Goal: Download file/media

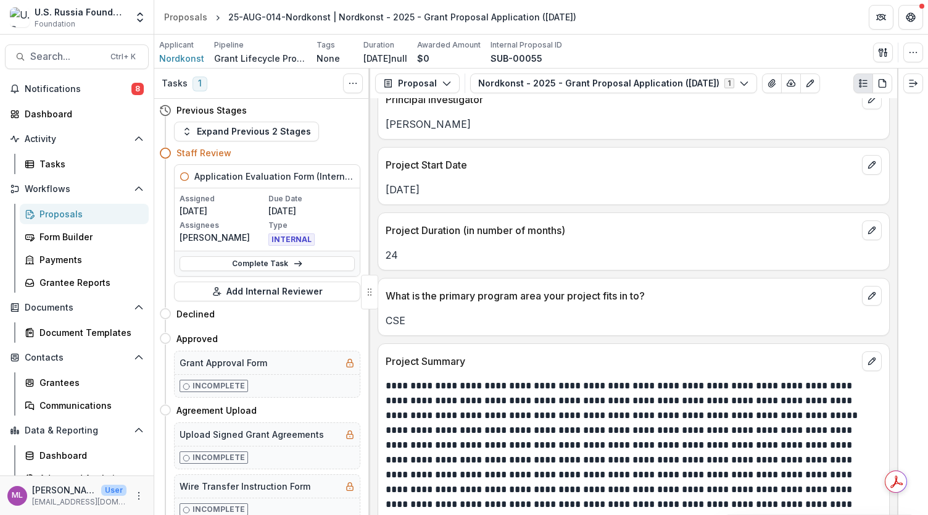
scroll to position [926, 0]
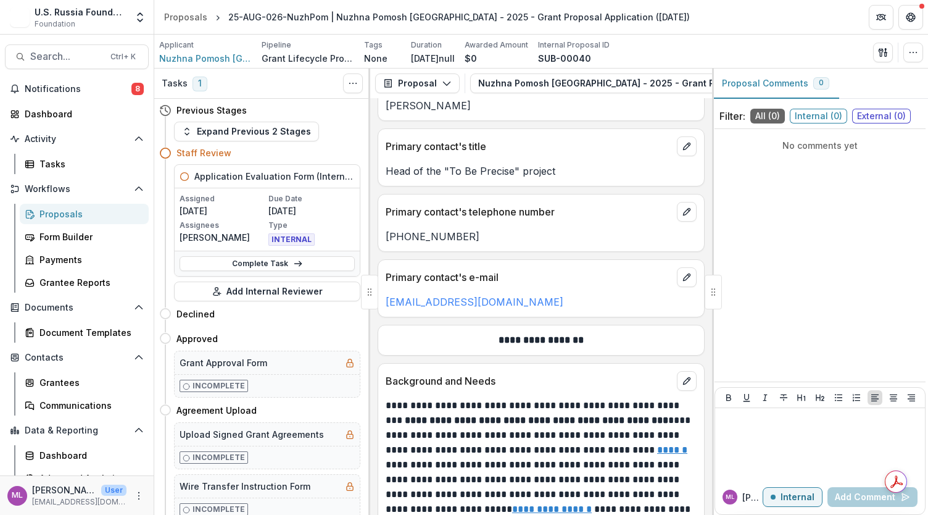
scroll to position [1728, 0]
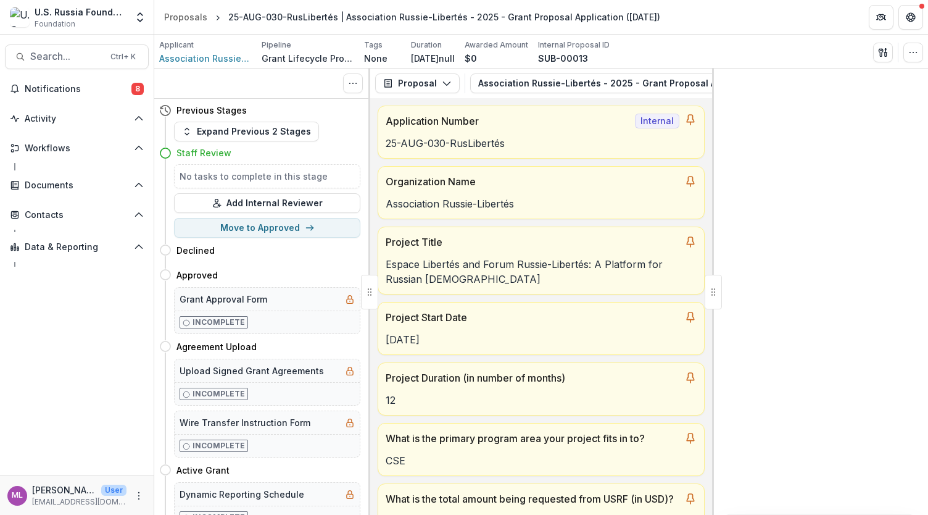
click at [571, 85] on button "Association Russie-Libertés - 2025 - Grant Proposal Application (August 2025) 1" at bounding box center [652, 83] width 364 height 20
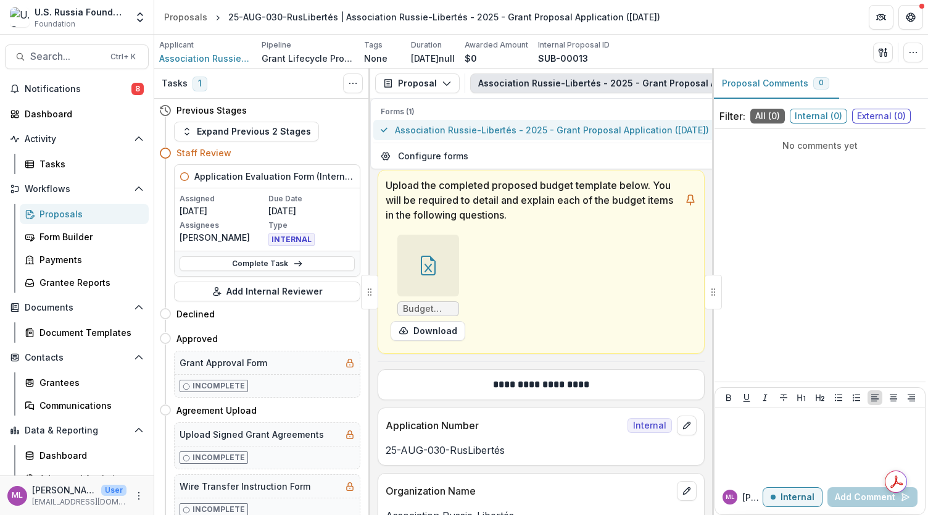
scroll to position [494, 0]
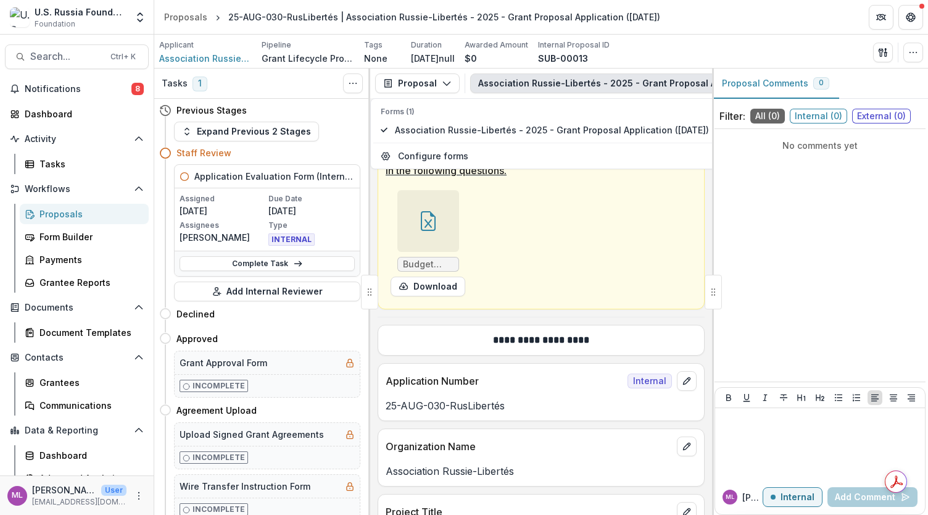
click at [418, 270] on span "Budget USRF Russie-Libertés aug 2025.xlsx" at bounding box center [428, 264] width 51 height 10
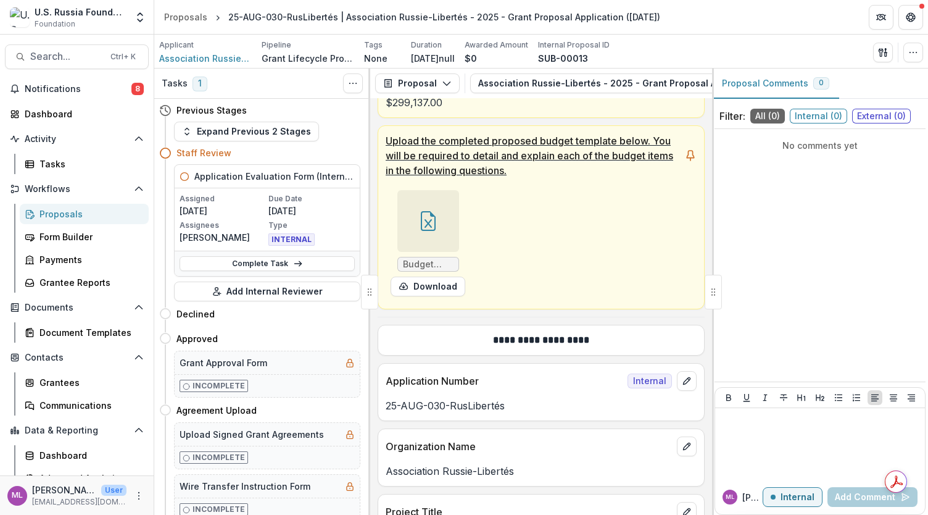
click at [412, 245] on div at bounding box center [428, 221] width 62 height 62
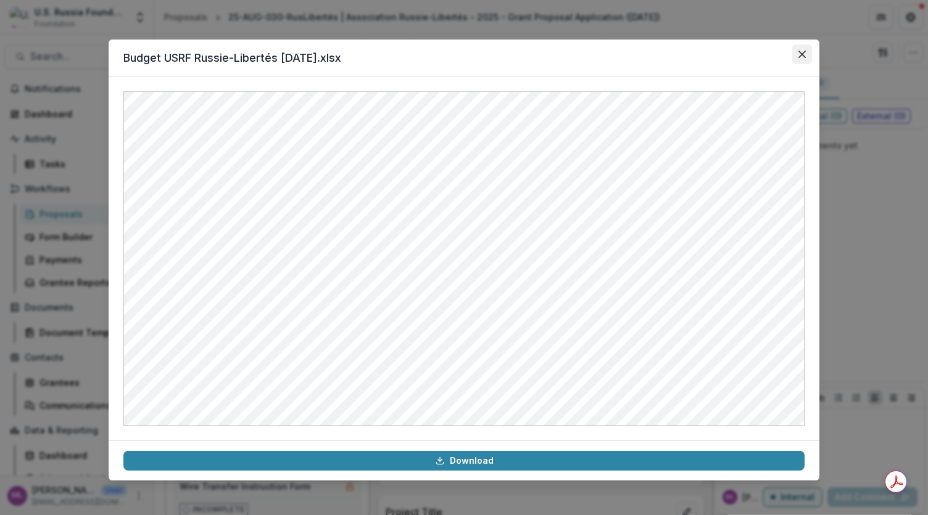
click at [810, 54] on button "Close" at bounding box center [802, 54] width 20 height 20
